Goal: Navigation & Orientation: Find specific page/section

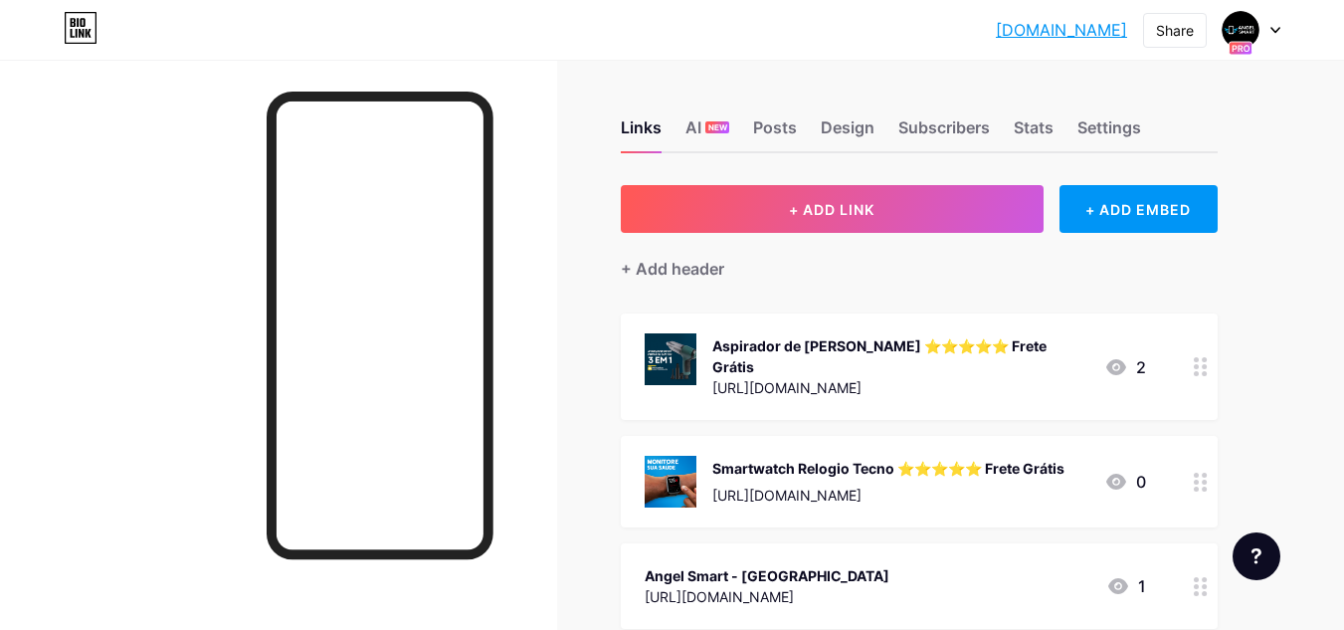
click at [1278, 27] on icon at bounding box center [1275, 30] width 10 height 7
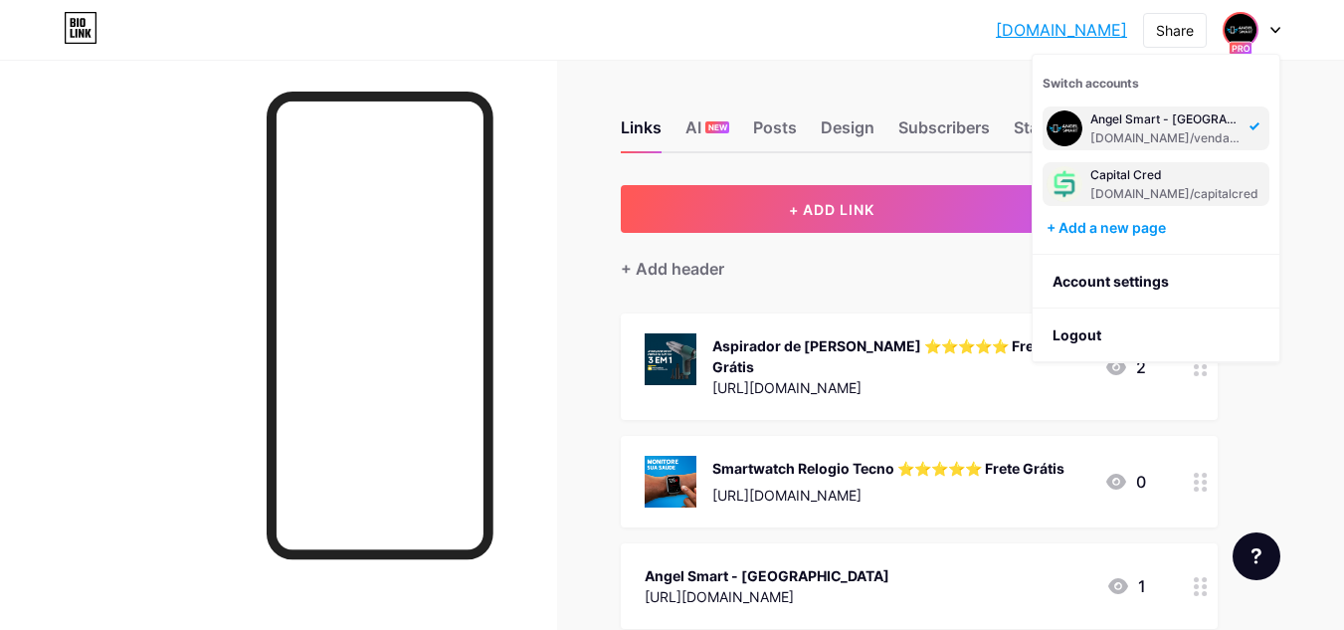
click at [1165, 196] on div "[DOMAIN_NAME]/capitalcred" at bounding box center [1174, 194] width 168 height 16
